Goal: Entertainment & Leisure: Consume media (video, audio)

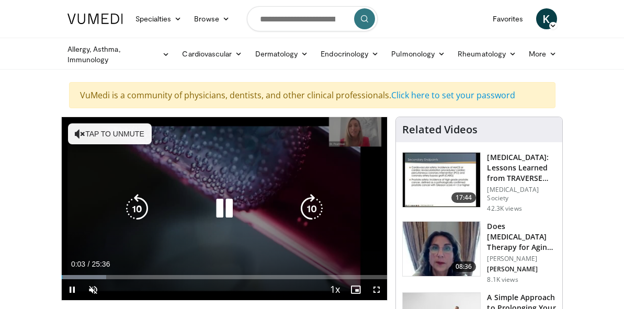
click at [102, 134] on button "Tap to unmute" at bounding box center [110, 133] width 84 height 21
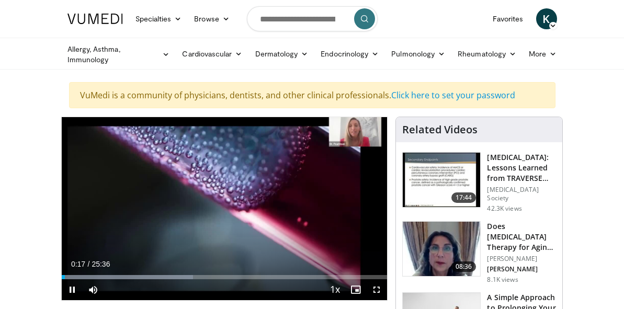
click at [73, 285] on span "Video Player" at bounding box center [72, 289] width 21 height 21
click at [68, 287] on span "Video Player" at bounding box center [72, 289] width 21 height 21
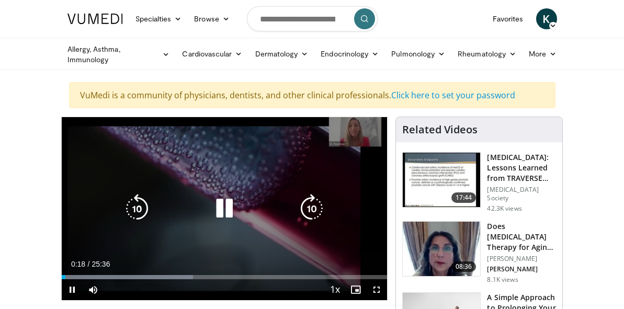
click at [187, 216] on div "Video Player" at bounding box center [225, 208] width 196 height 21
click at [187, 216] on div "10 seconds Tap to unmute" at bounding box center [225, 208] width 326 height 183
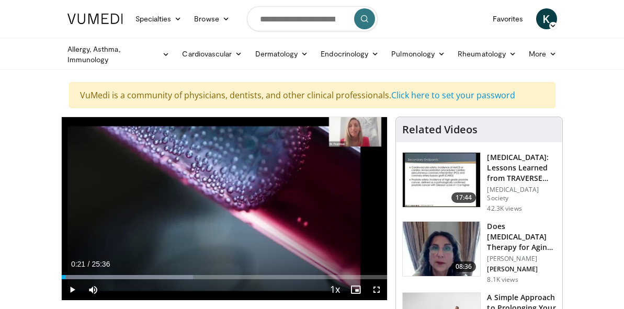
click at [187, 216] on div "10 seconds Tap to unmute" at bounding box center [225, 208] width 326 height 183
click at [375, 288] on span "Video Player" at bounding box center [376, 289] width 21 height 21
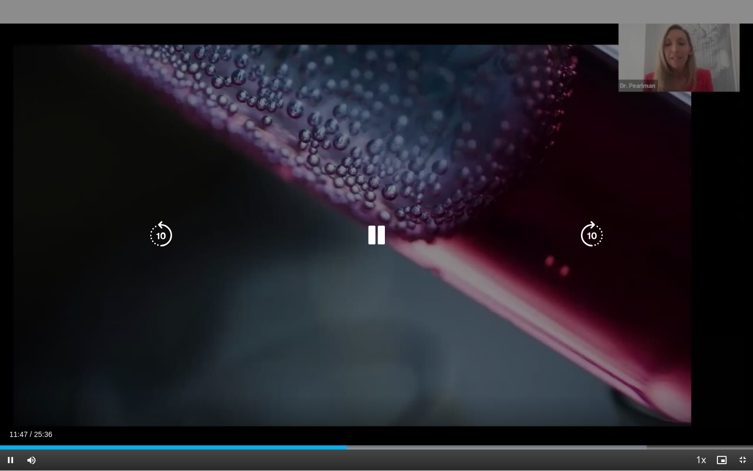
click at [159, 238] on icon "Video Player" at bounding box center [160, 235] width 29 height 29
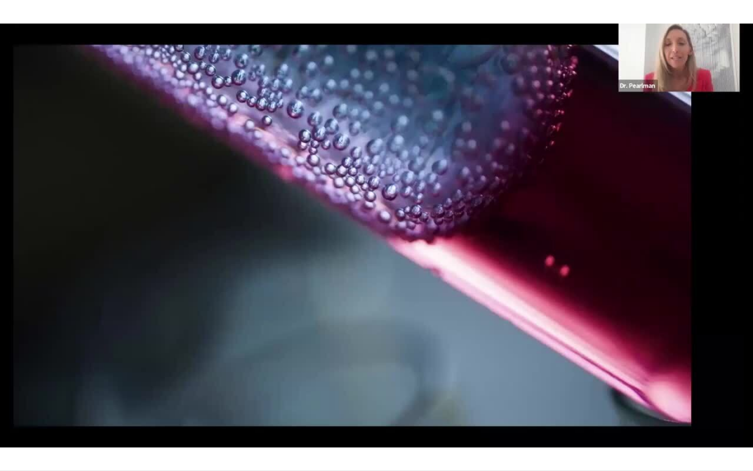
click at [159, 238] on div "10 seconds Tap to unmute" at bounding box center [376, 235] width 753 height 470
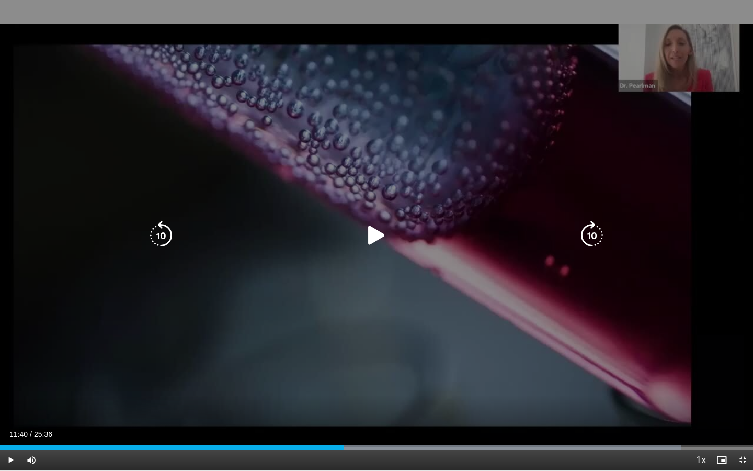
click at [163, 224] on icon "Video Player" at bounding box center [160, 235] width 29 height 29
click at [374, 230] on icon "Video Player" at bounding box center [376, 235] width 29 height 29
click at [161, 233] on icon "Video Player" at bounding box center [160, 235] width 29 height 29
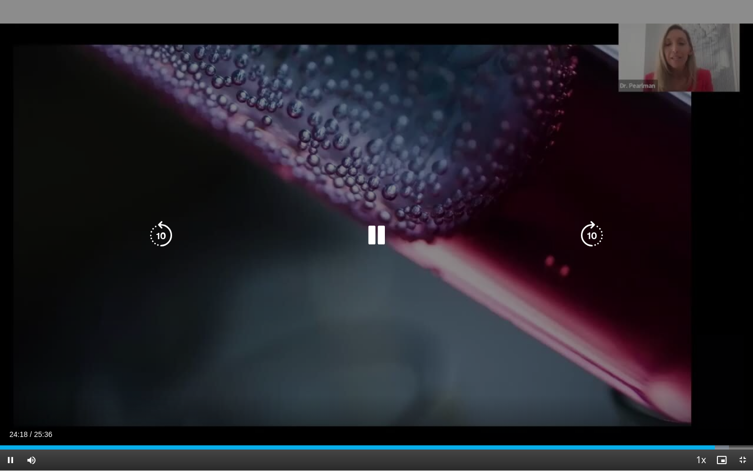
click at [165, 229] on icon "Video Player" at bounding box center [160, 235] width 29 height 29
click at [158, 234] on icon "Video Player" at bounding box center [160, 235] width 29 height 29
click at [379, 52] on div "10 seconds Tap to unmute" at bounding box center [376, 235] width 753 height 470
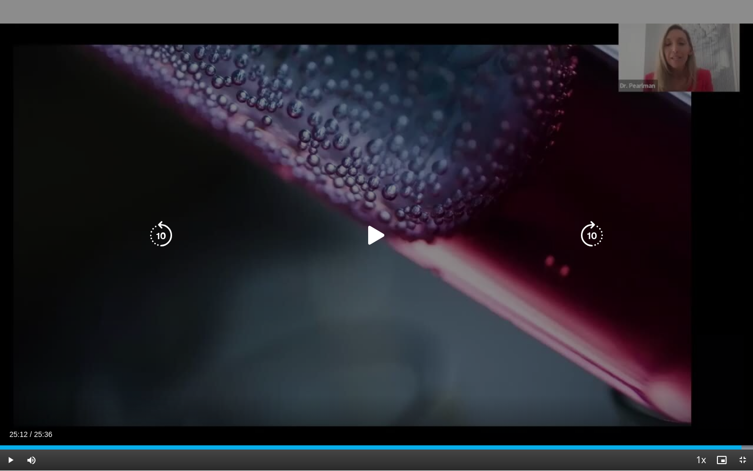
click at [404, 308] on div "10 seconds Tap to unmute" at bounding box center [376, 235] width 753 height 470
click at [408, 83] on div "10 seconds Tap to unmute" at bounding box center [376, 235] width 753 height 470
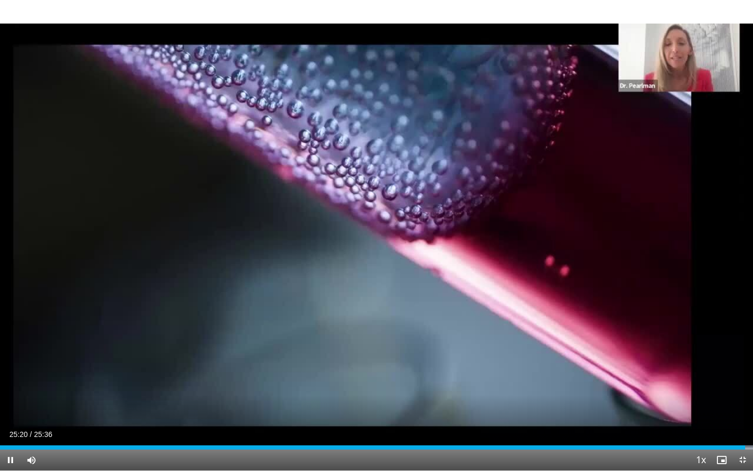
click at [10, 308] on span "Video Player" at bounding box center [10, 459] width 21 height 21
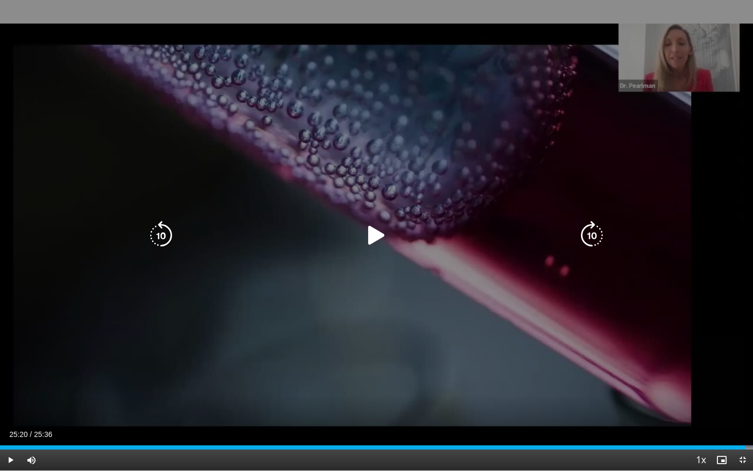
click at [623, 250] on div "10 seconds Tap to unmute" at bounding box center [376, 235] width 753 height 470
click at [554, 307] on div "10 seconds Tap to unmute" at bounding box center [376, 235] width 753 height 470
click at [565, 77] on div "10 seconds Tap to unmute" at bounding box center [376, 235] width 753 height 470
click at [574, 108] on div "10 seconds Tap to unmute" at bounding box center [376, 235] width 753 height 470
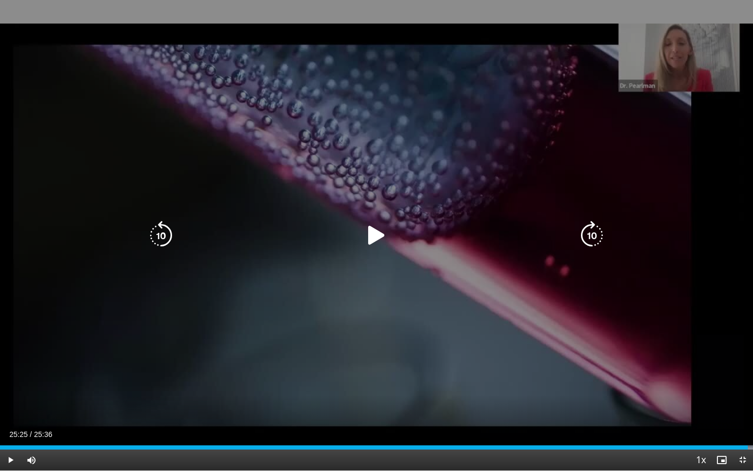
click at [574, 108] on div "10 seconds Tap to unmute" at bounding box center [376, 235] width 753 height 470
click at [591, 303] on div "10 seconds Tap to unmute" at bounding box center [376, 235] width 753 height 470
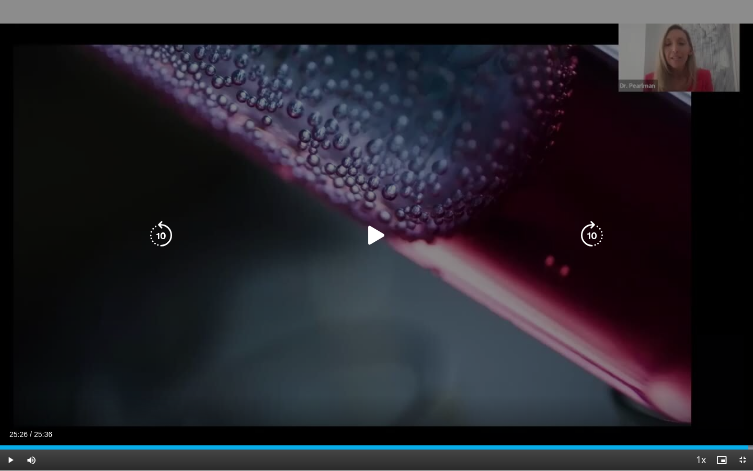
click at [591, 303] on div "10 seconds Tap to unmute" at bounding box center [376, 235] width 753 height 470
click at [623, 62] on div "10 seconds Tap to unmute" at bounding box center [376, 235] width 753 height 470
click at [260, 224] on div "10 seconds Tap to unmute" at bounding box center [376, 235] width 753 height 470
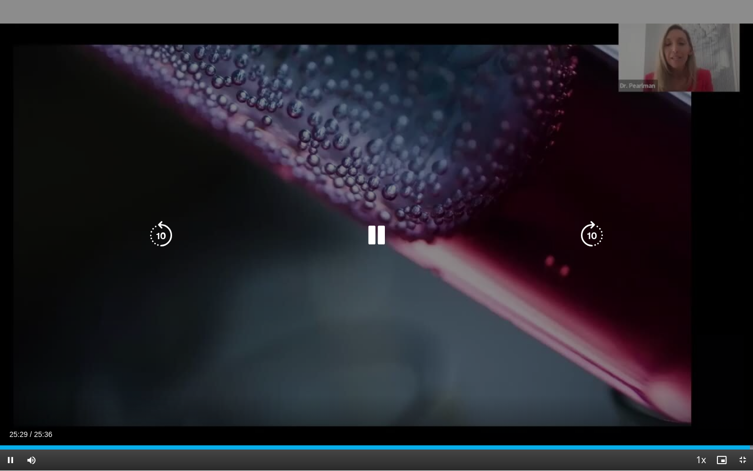
click at [260, 224] on div "10 seconds Tap to unmute" at bounding box center [376, 235] width 753 height 470
click at [247, 109] on div "10 seconds Tap to unmute" at bounding box center [376, 235] width 753 height 470
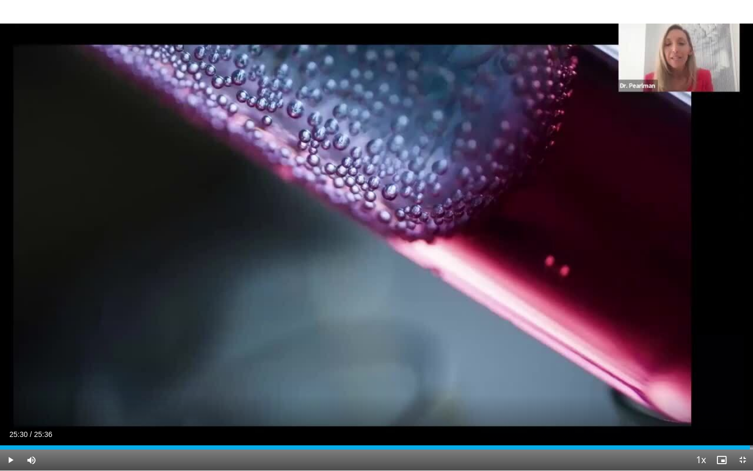
click at [623, 308] on span "Video Player" at bounding box center [742, 459] width 21 height 21
